Goal: Find specific page/section: Find specific page/section

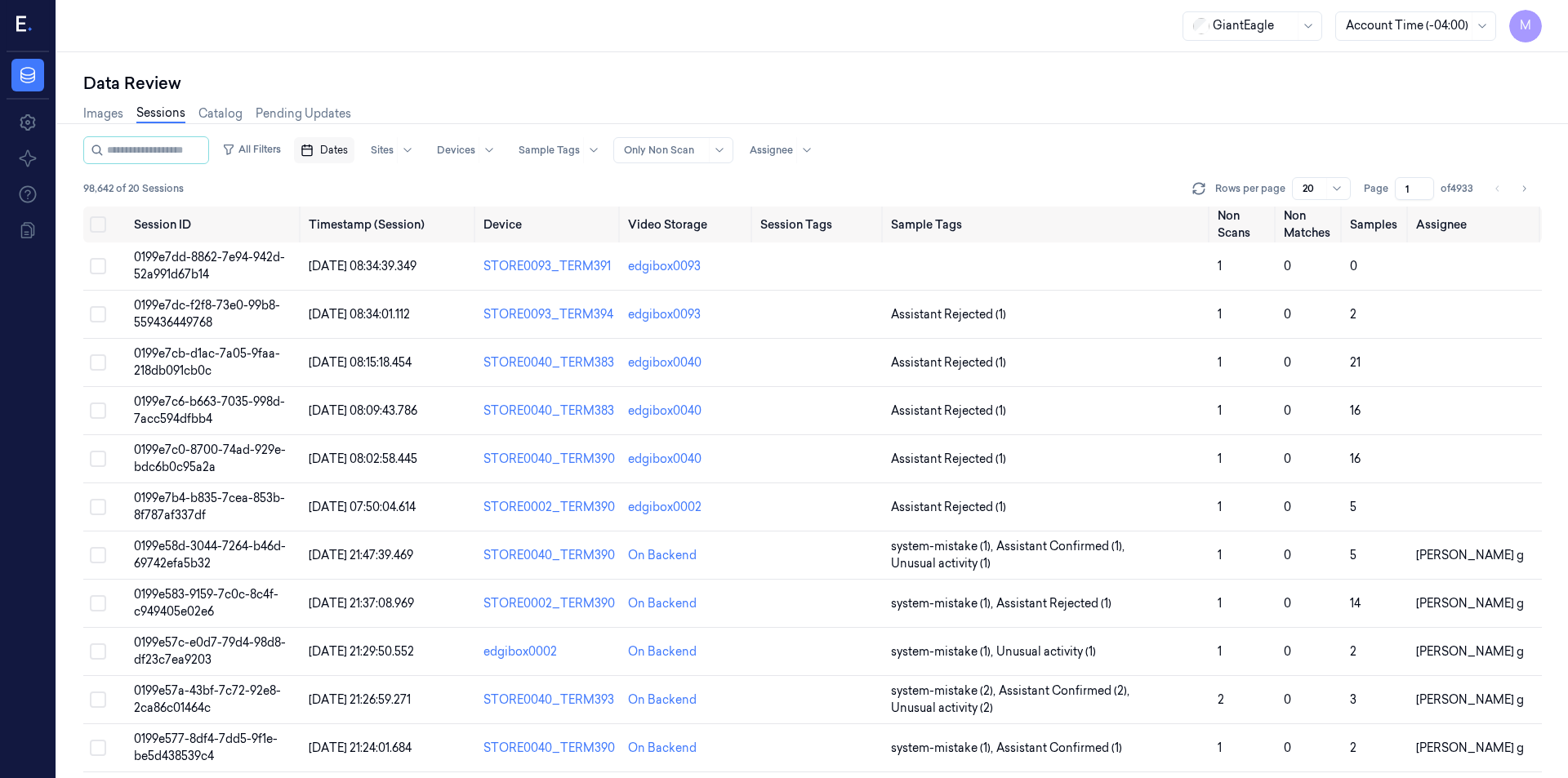
click at [348, 148] on span "Dates" at bounding box center [333, 150] width 27 height 15
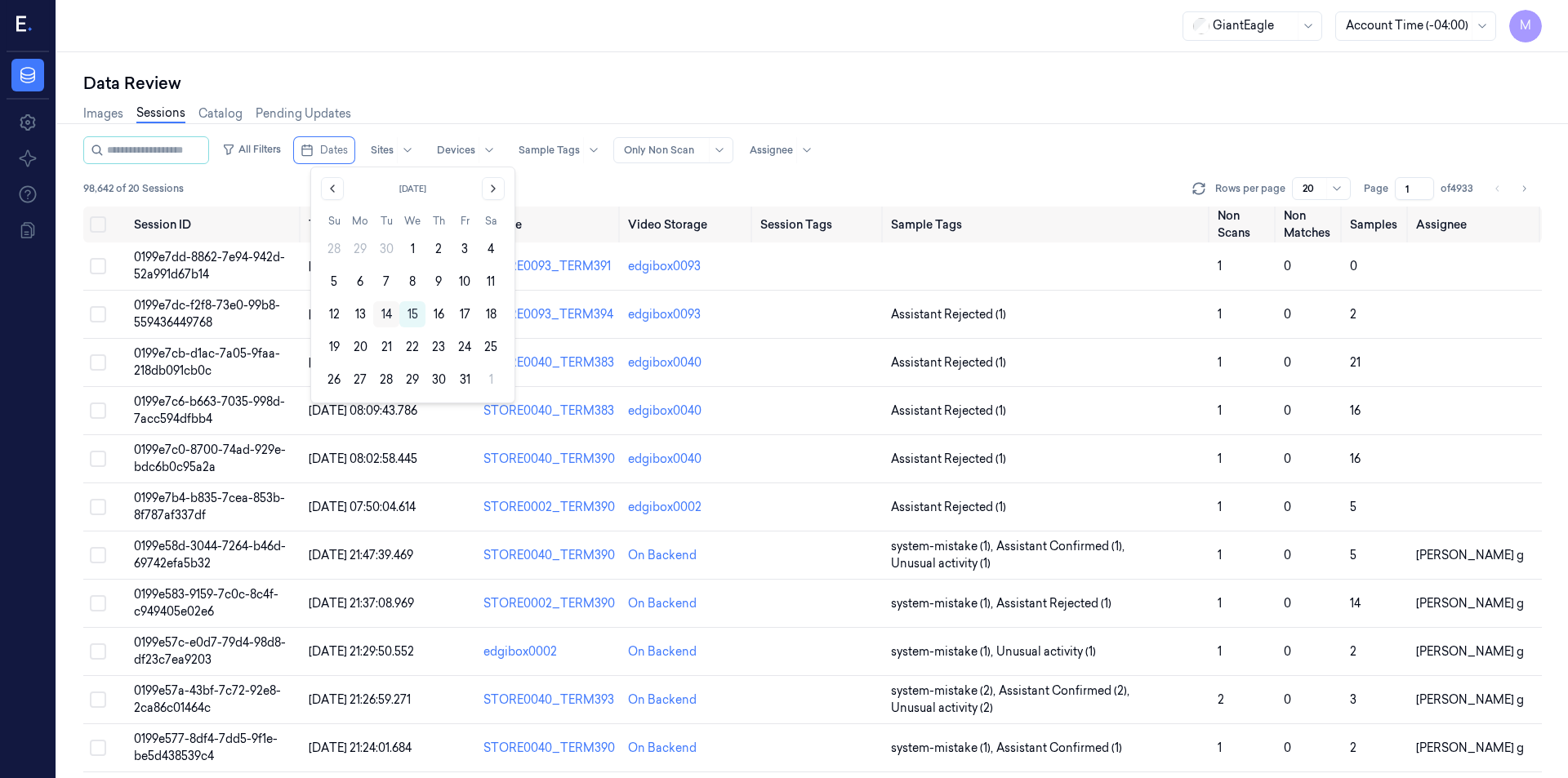
click at [390, 309] on button "14" at bounding box center [387, 314] width 27 height 26
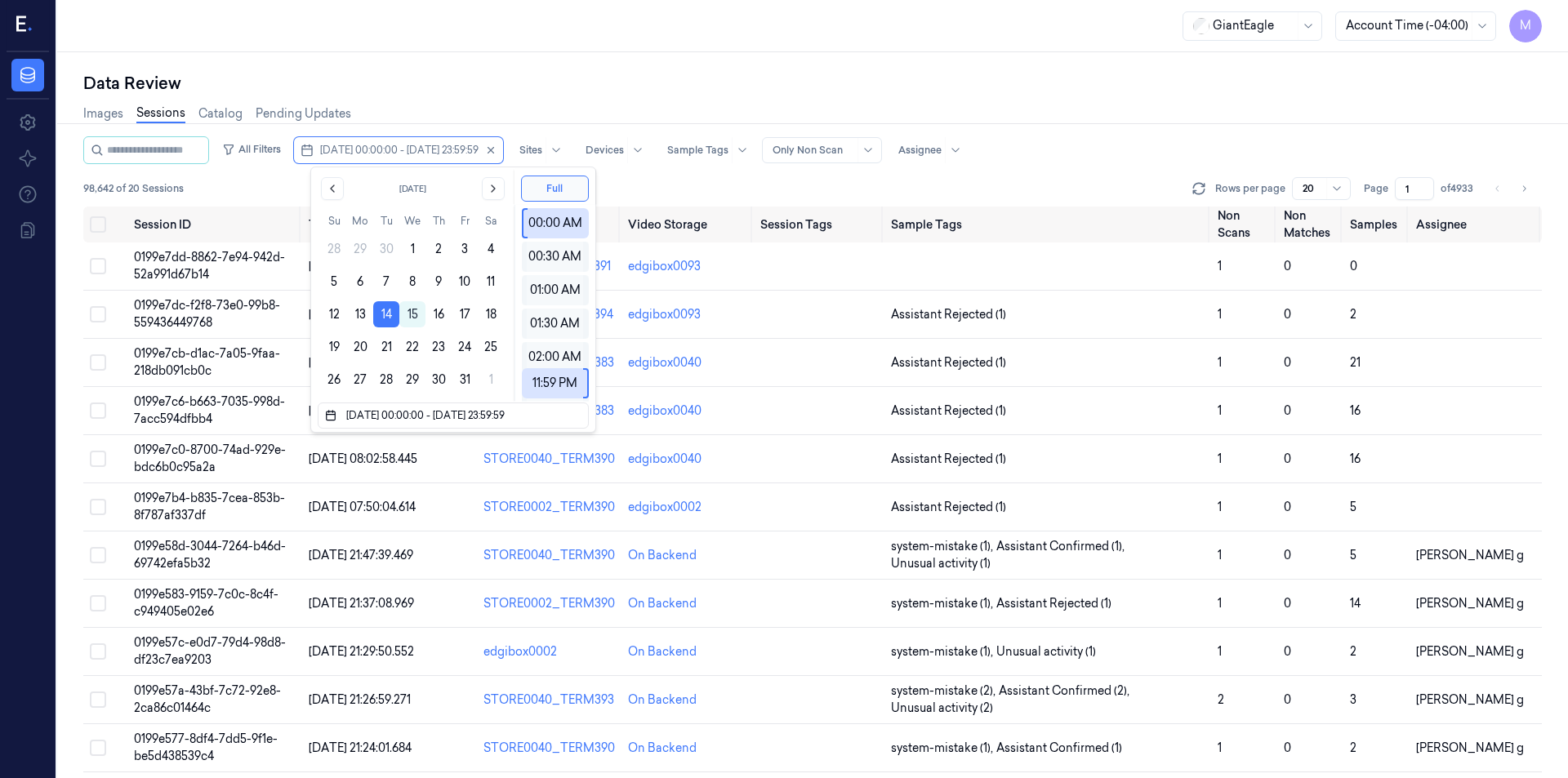
click at [422, 86] on div "Data Review" at bounding box center [812, 83] width 1458 height 23
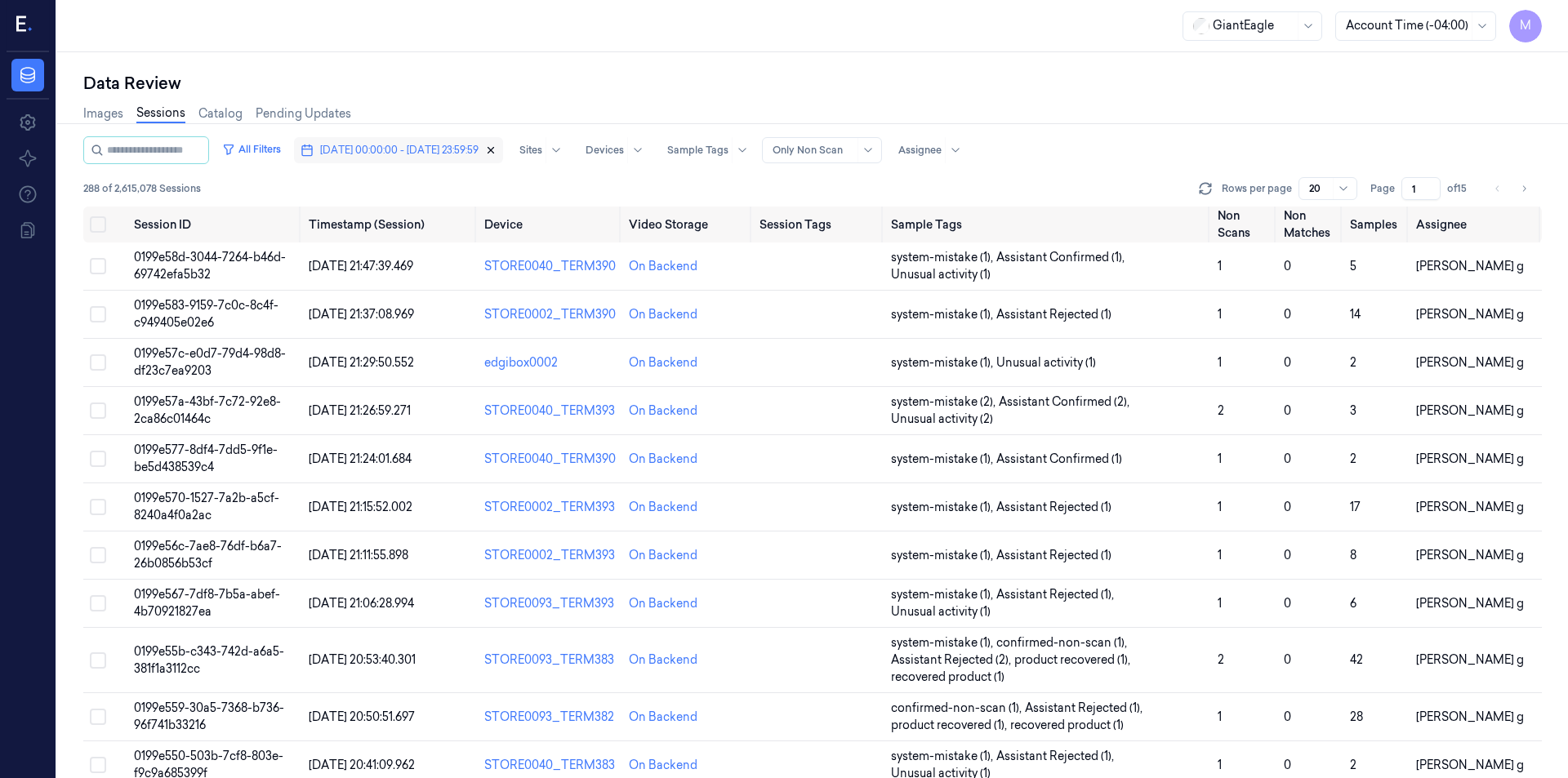
click at [496, 149] on icon "button" at bounding box center [490, 150] width 11 height 11
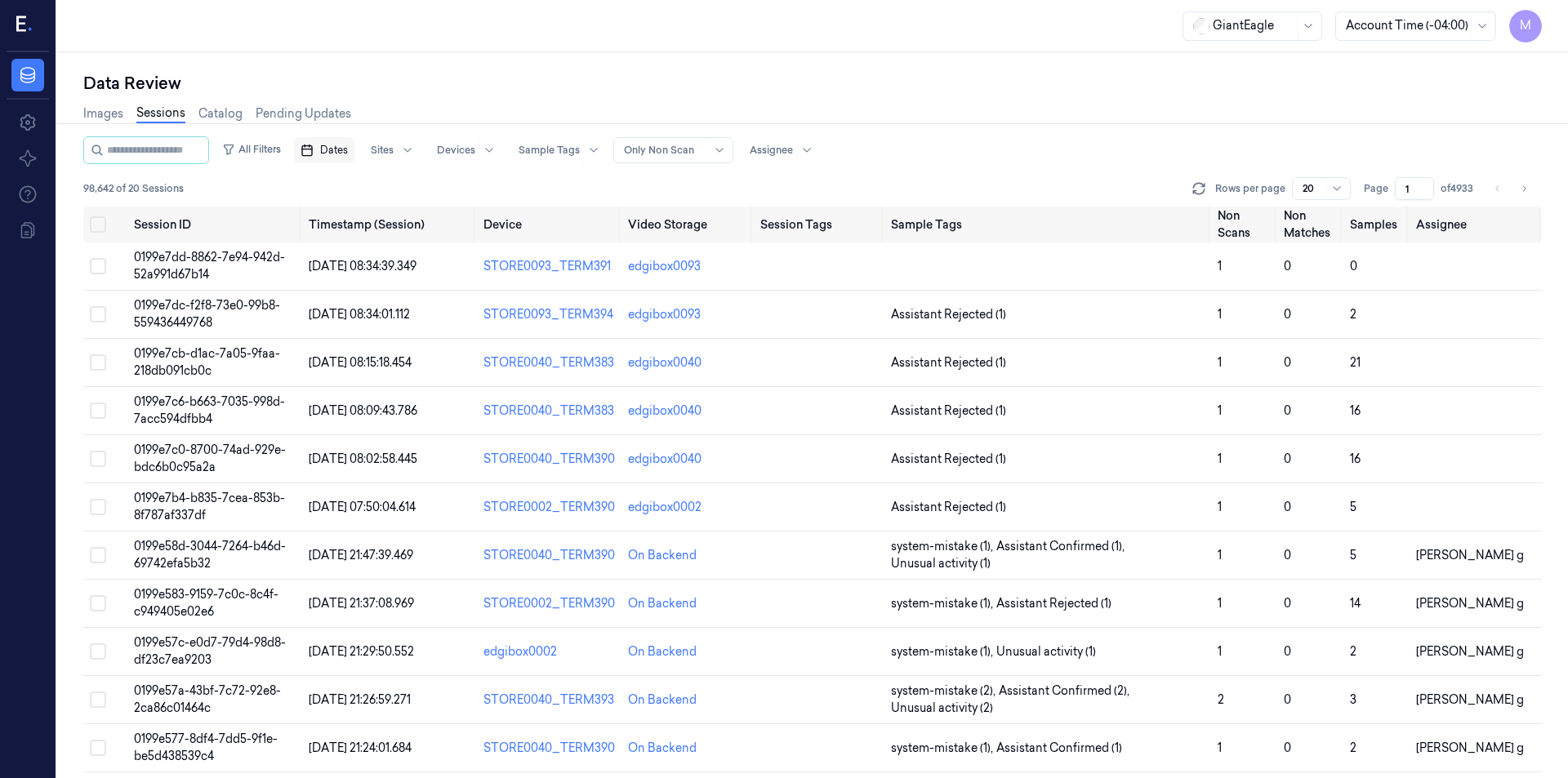
click at [348, 149] on span "Dates" at bounding box center [333, 150] width 27 height 15
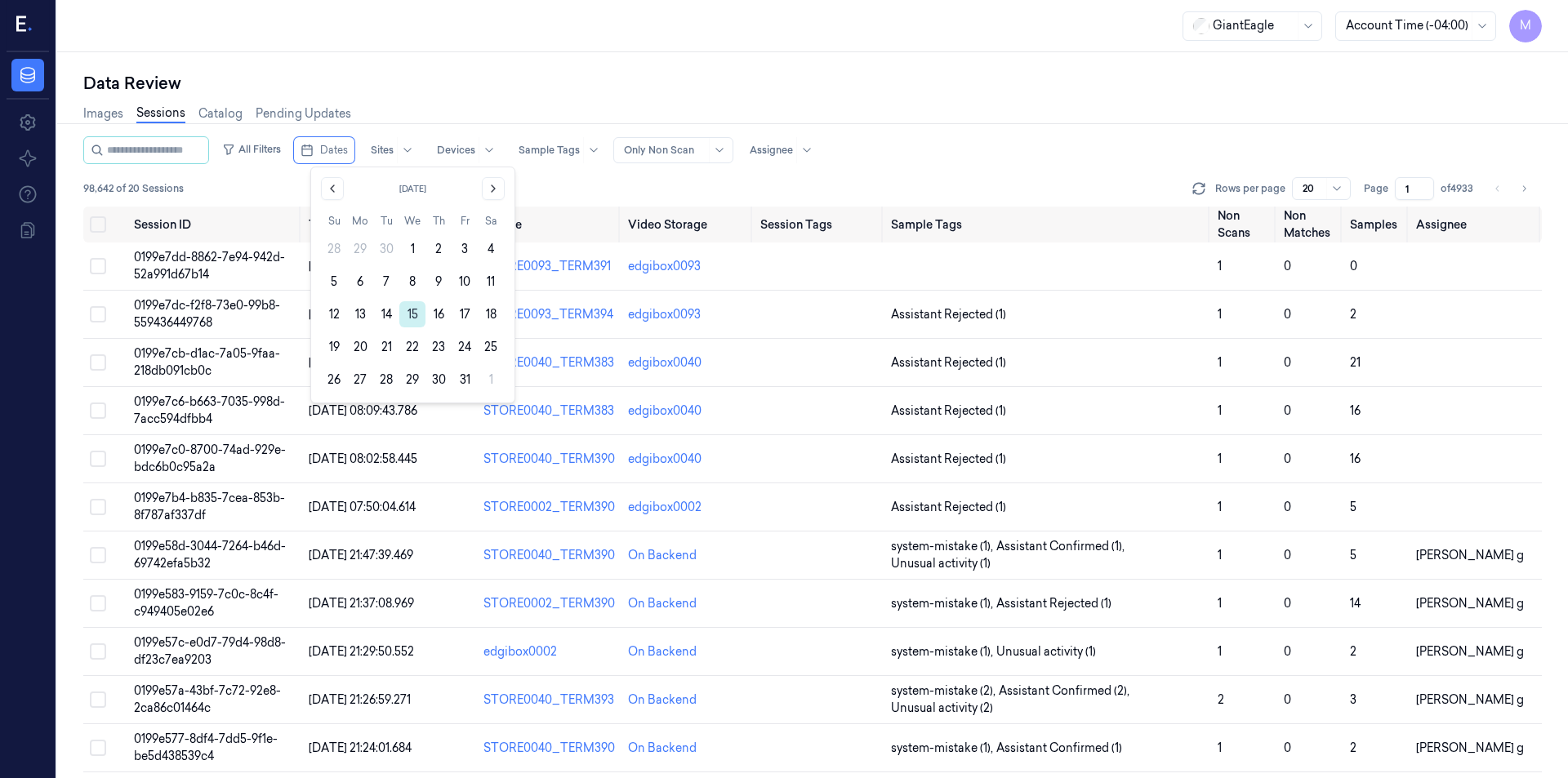
click at [413, 309] on button "15" at bounding box center [413, 314] width 27 height 26
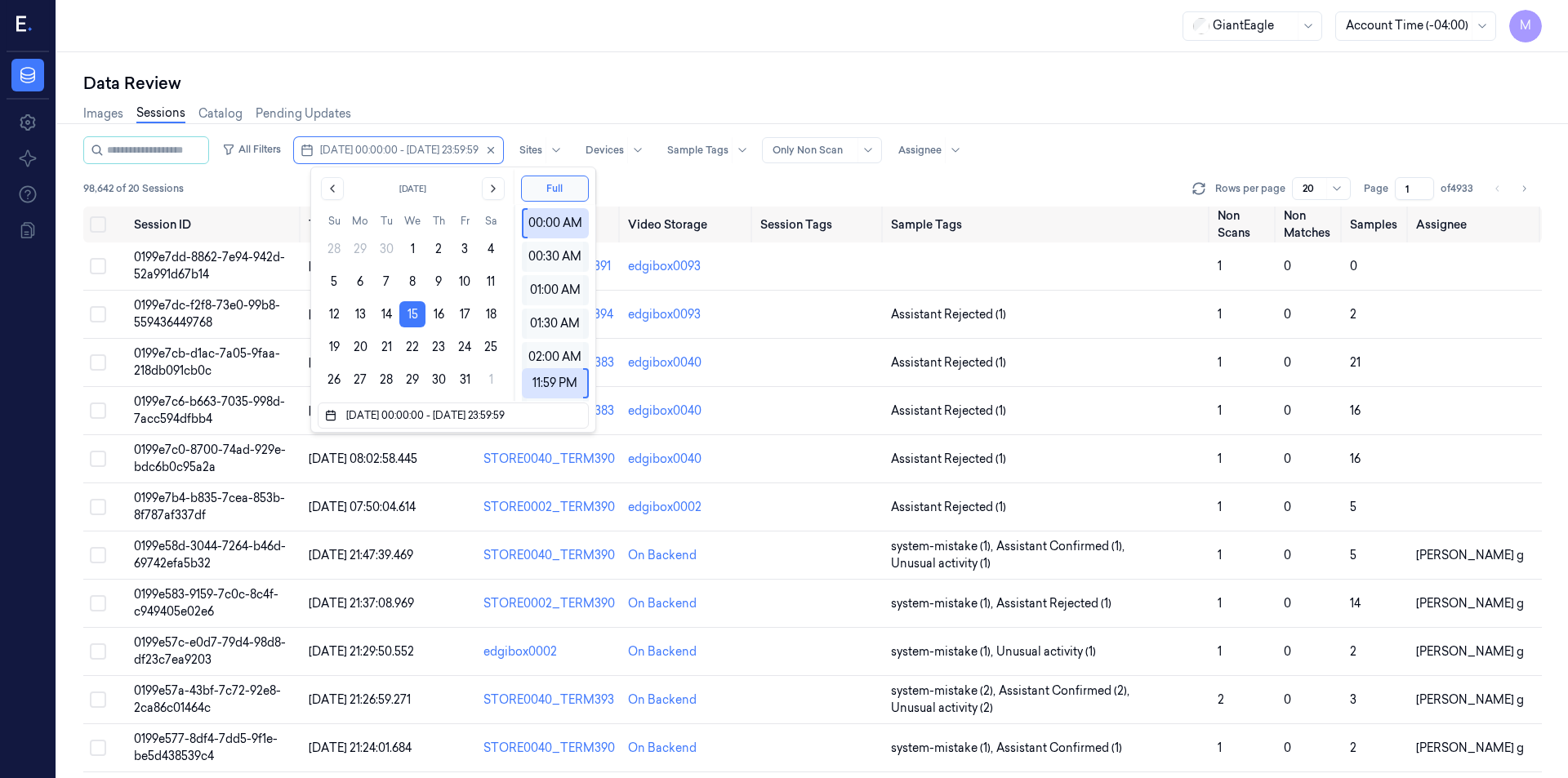
click at [452, 71] on div "Data Review Images Sessions Catalog Pending Updates All Filters [DATE] 00:00:00…" at bounding box center [813, 415] width 1511 height 726
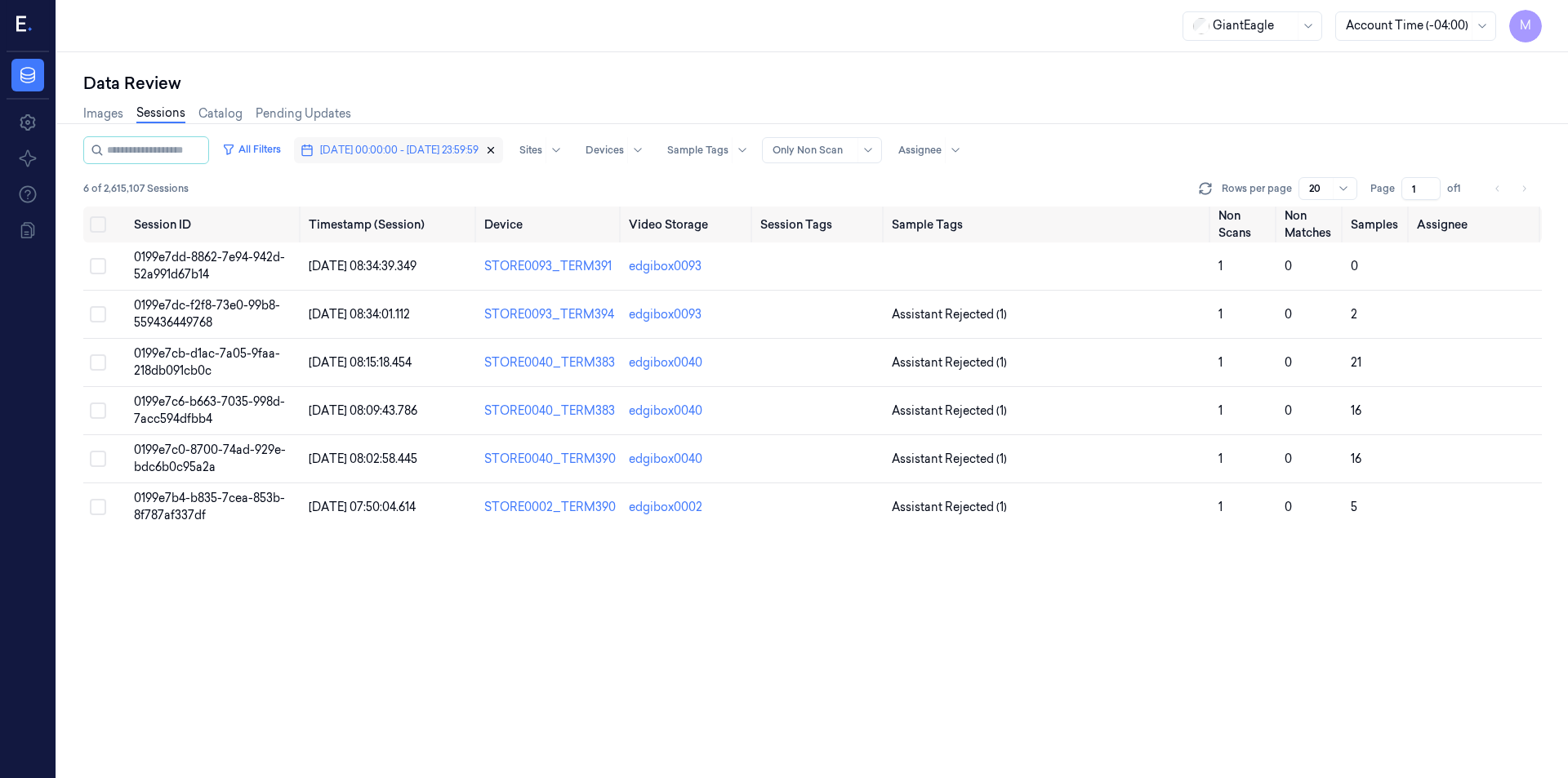
click at [496, 147] on icon "button" at bounding box center [490, 150] width 11 height 11
